Goal: Task Accomplishment & Management: Manage account settings

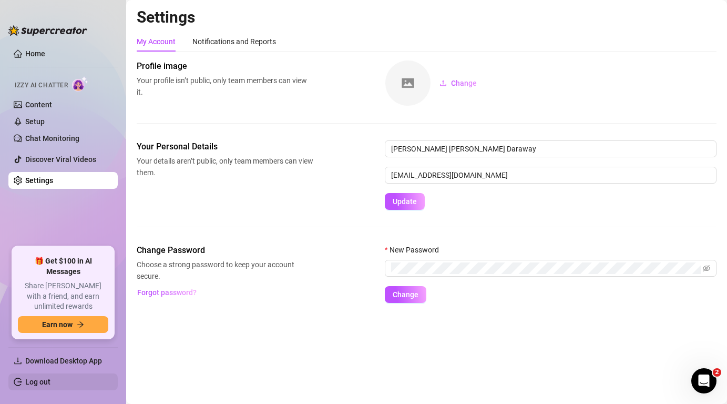
click at [25, 381] on link "Log out" at bounding box center [37, 382] width 25 height 8
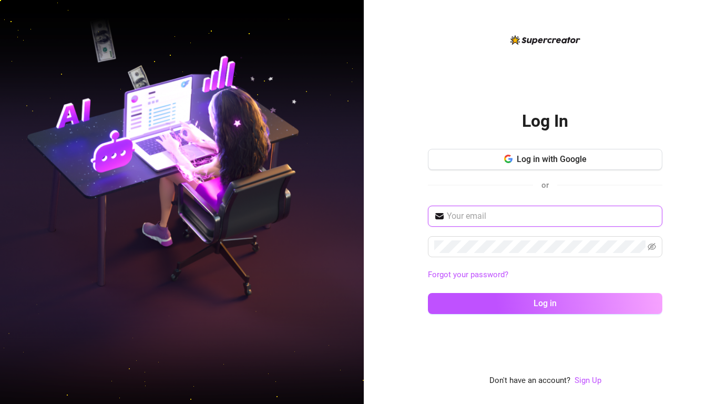
click at [508, 214] on input "text" at bounding box center [551, 216] width 209 height 13
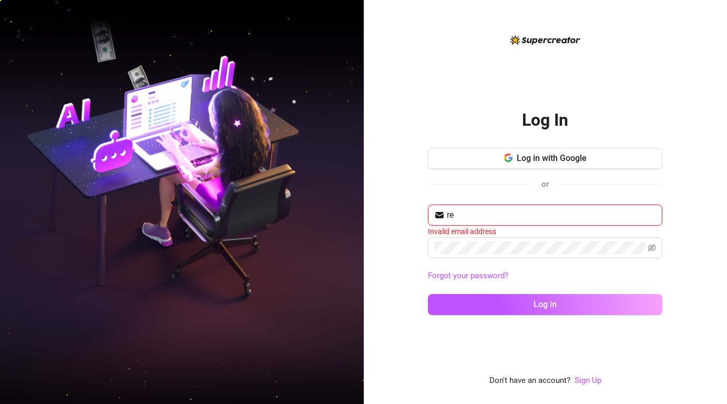
type input "re"
